Goal: Information Seeking & Learning: Learn about a topic

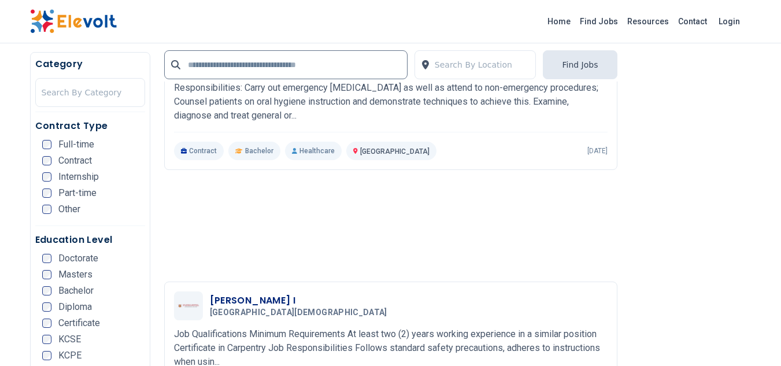
scroll to position [867, 0]
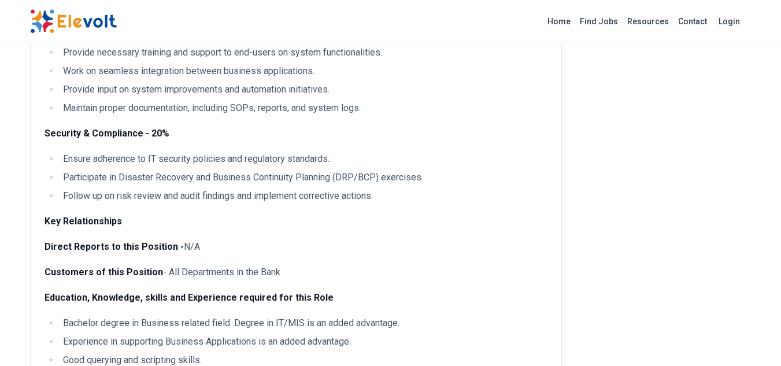
scroll to position [462, 0]
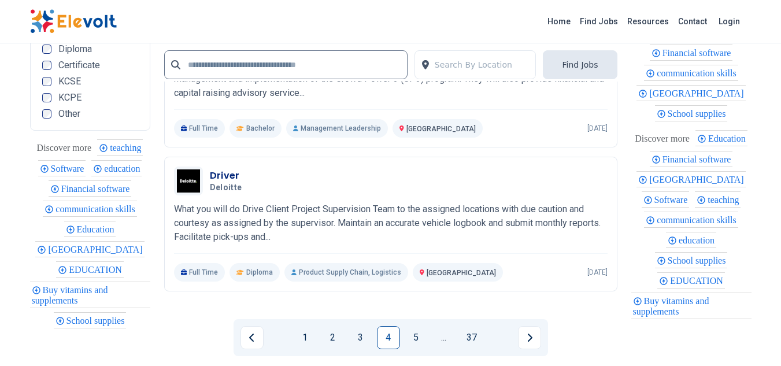
scroll to position [2485, 0]
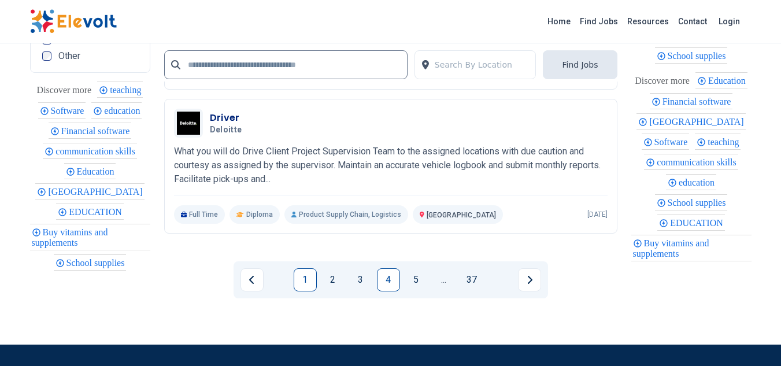
click at [299, 291] on link "1" at bounding box center [305, 279] width 23 height 23
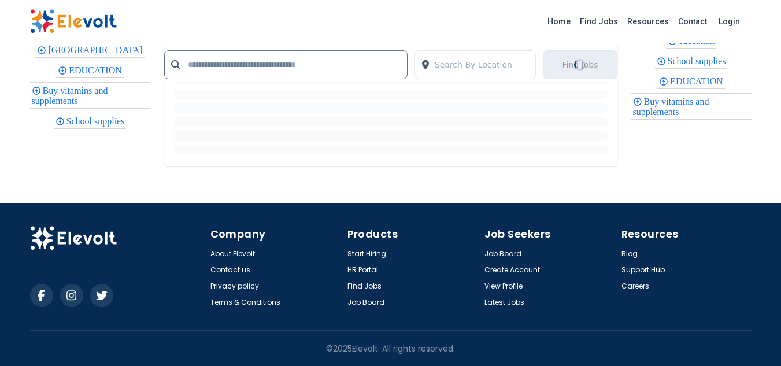
scroll to position [0, 0]
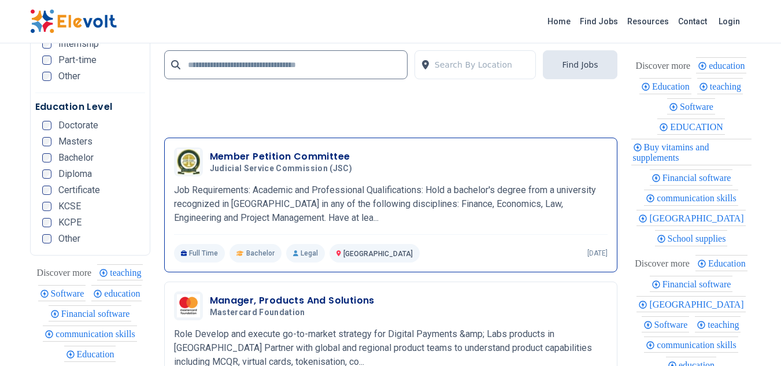
scroll to position [2832, 0]
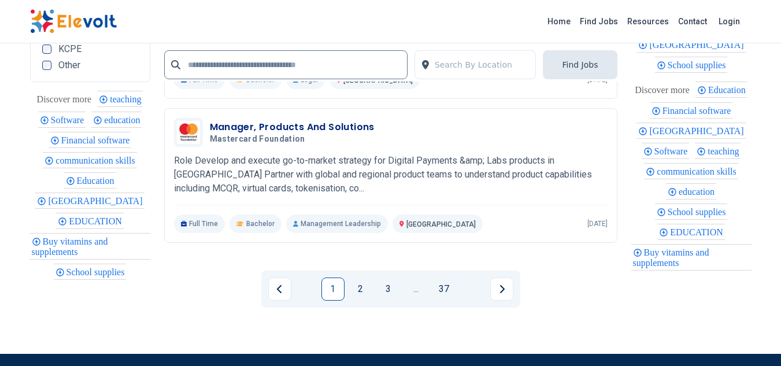
click at [355, 290] on link "2" at bounding box center [360, 288] width 23 height 23
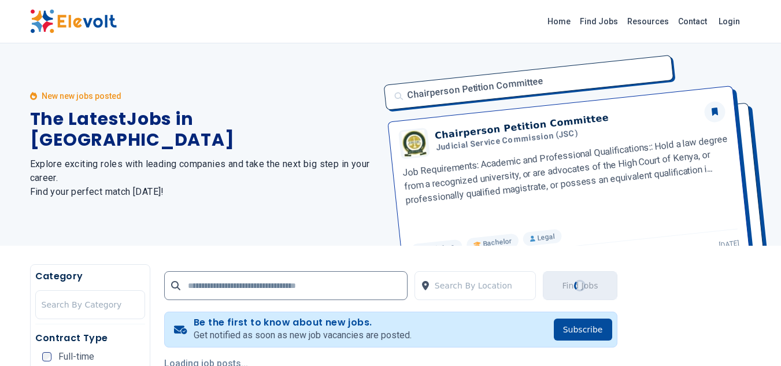
scroll to position [231, 0]
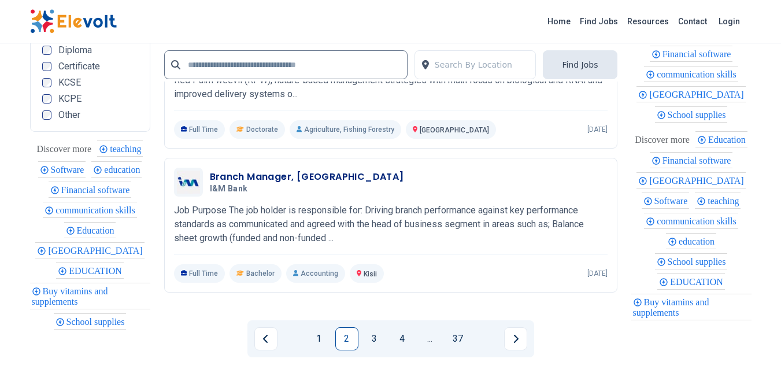
scroll to position [2890, 0]
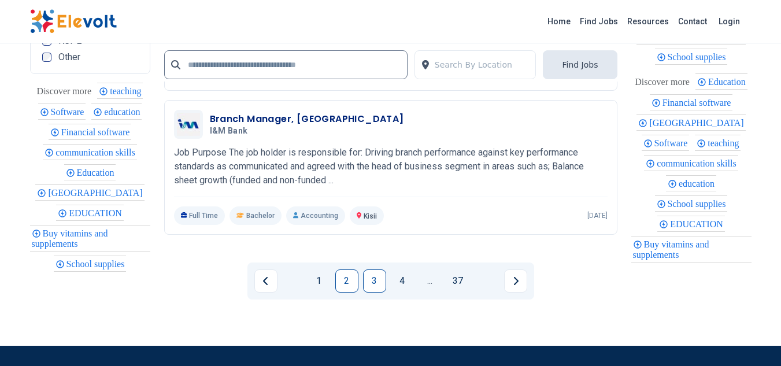
click at [370, 281] on link "3" at bounding box center [374, 280] width 23 height 23
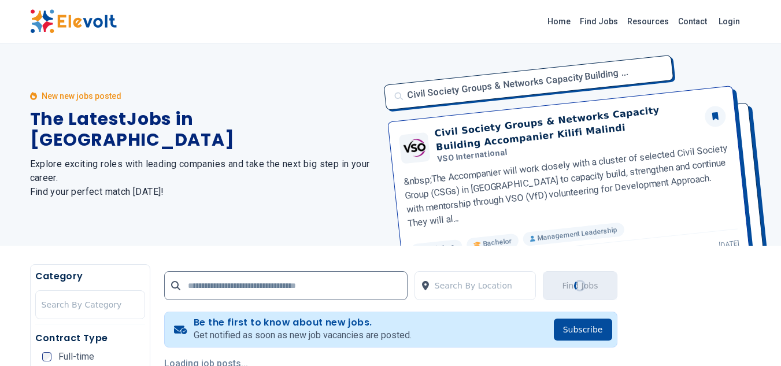
scroll to position [173, 0]
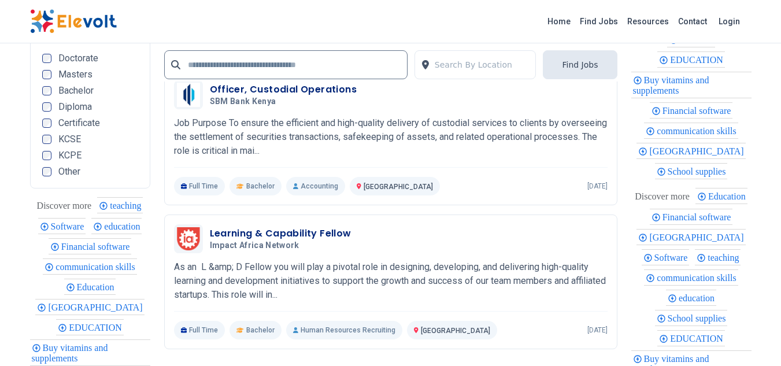
scroll to position [2601, 0]
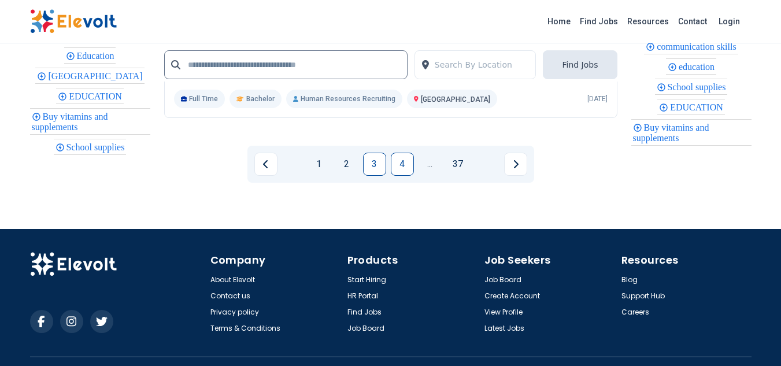
click at [398, 176] on link "4" at bounding box center [402, 164] width 23 height 23
